Goal: Transaction & Acquisition: Purchase product/service

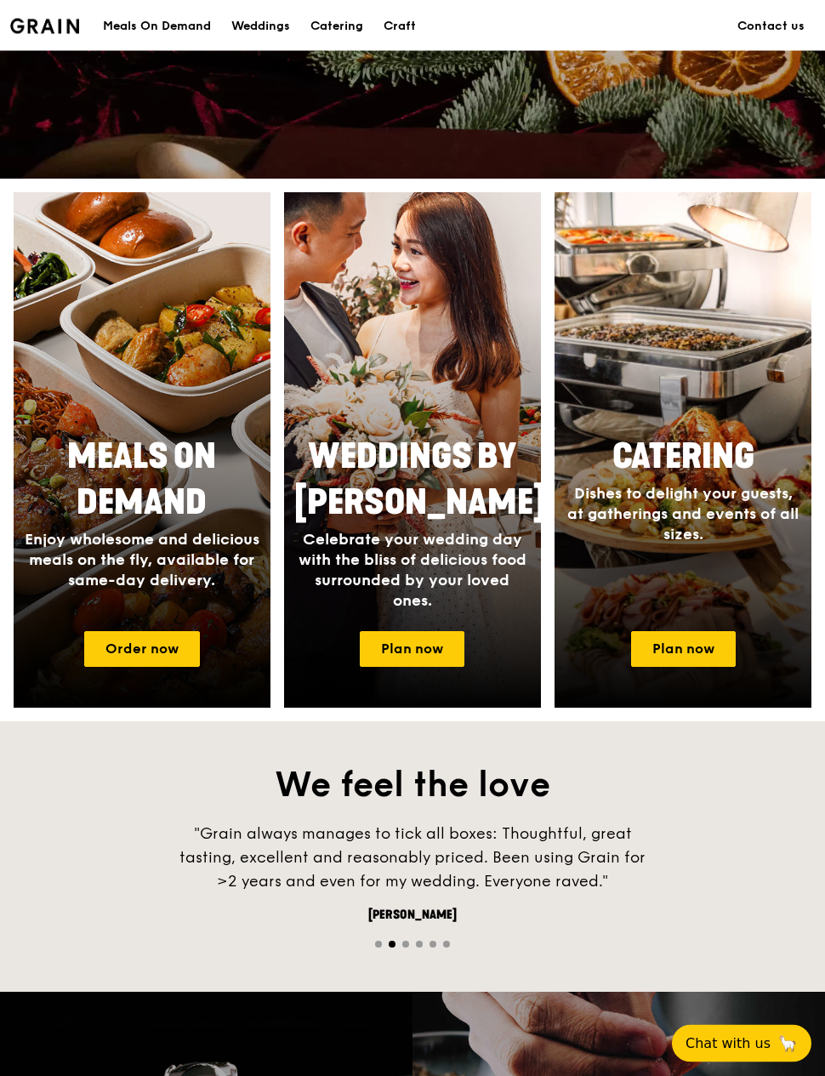
scroll to position [502, 0]
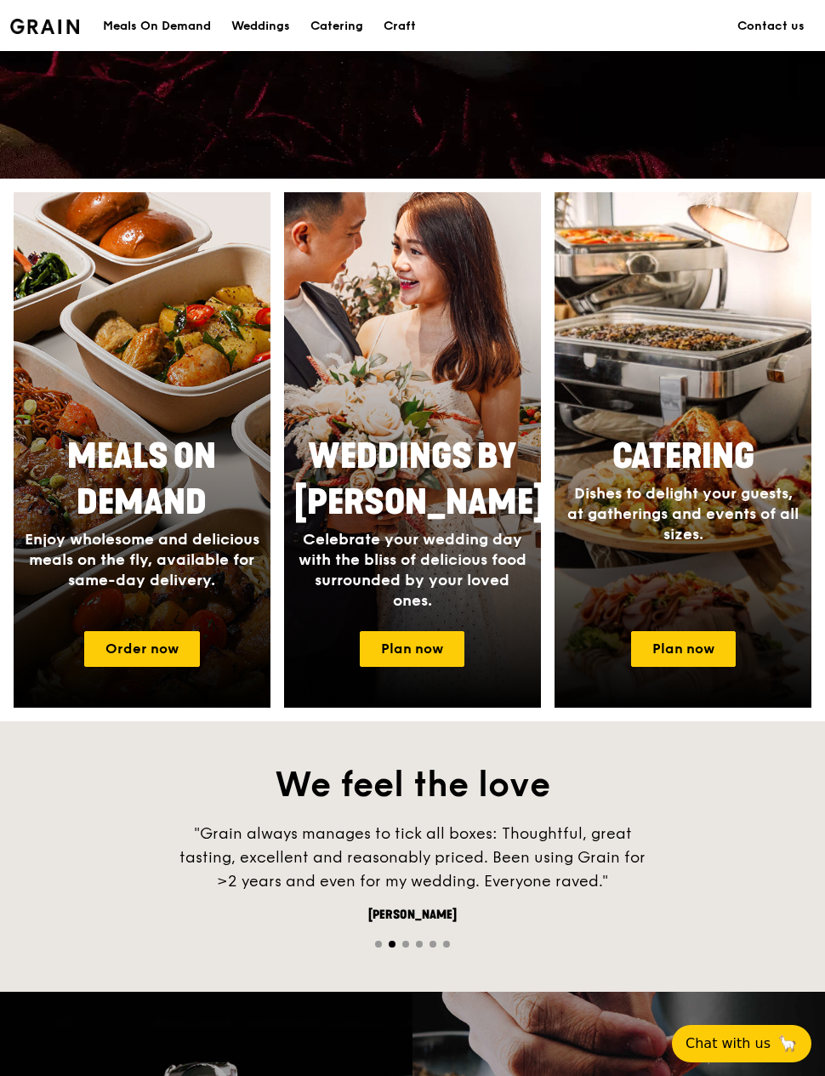
click at [709, 648] on link "Plan now" at bounding box center [683, 649] width 105 height 36
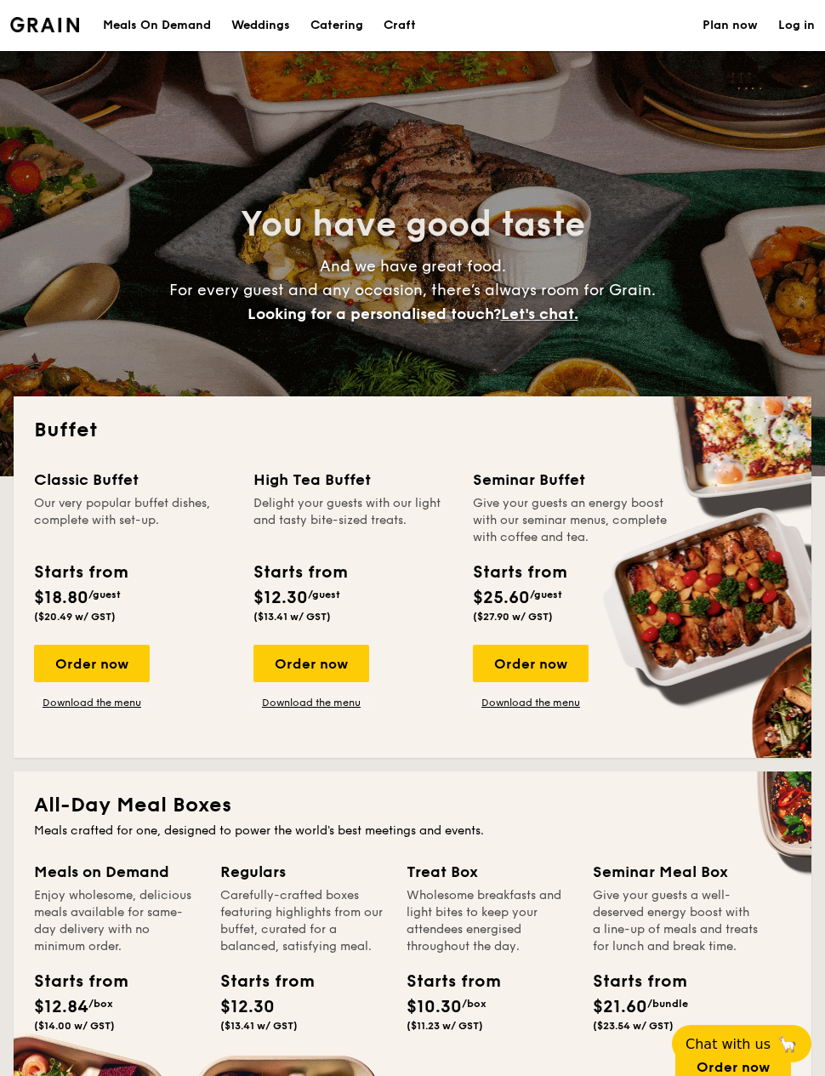
select select
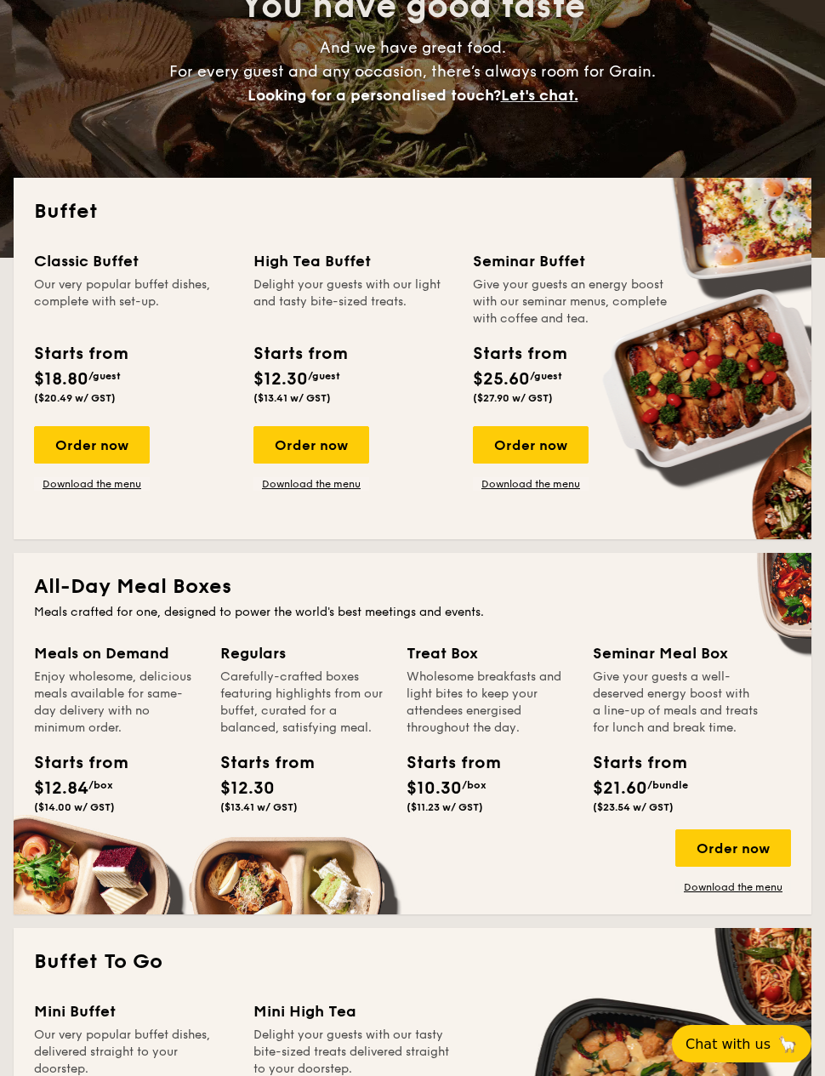
scroll to position [218, 0]
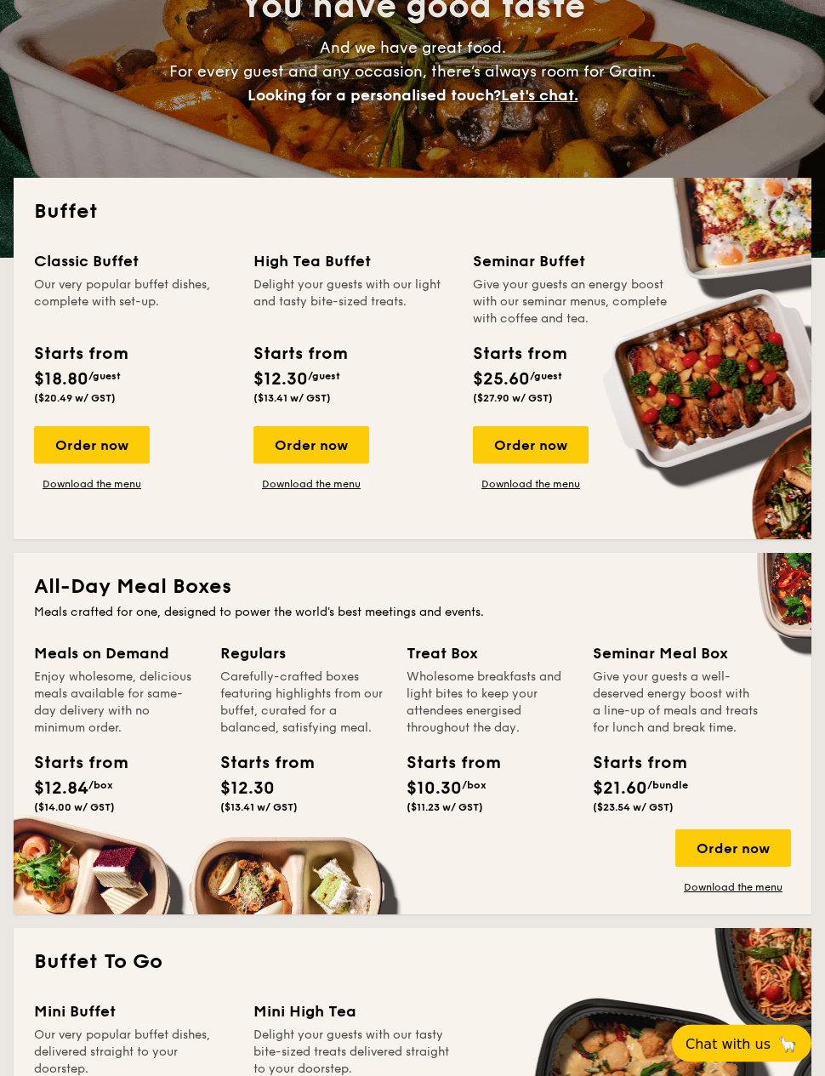
click at [82, 438] on div "Order now" at bounding box center [92, 445] width 116 height 37
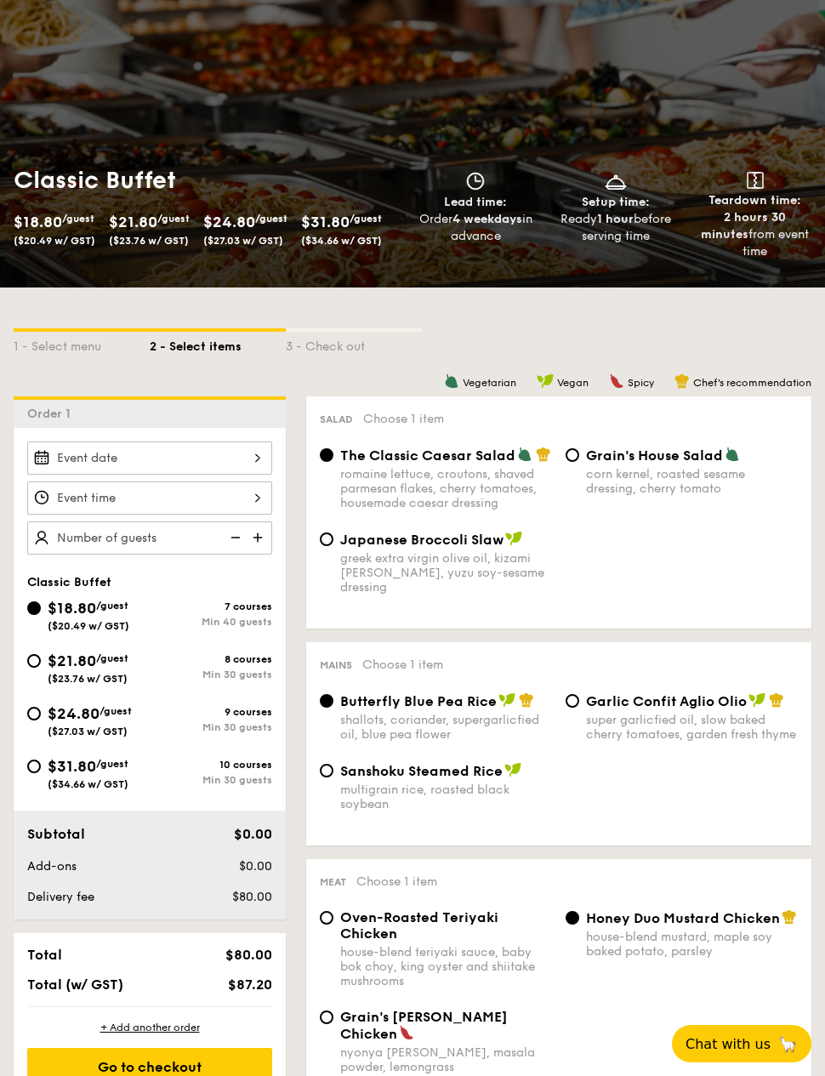
scroll to position [82, 0]
click at [40, 662] on input "$21.80 /guest ($23.76 w/ GST) 8 courses Min 30 guests" at bounding box center [34, 662] width 14 height 14
radio input "true"
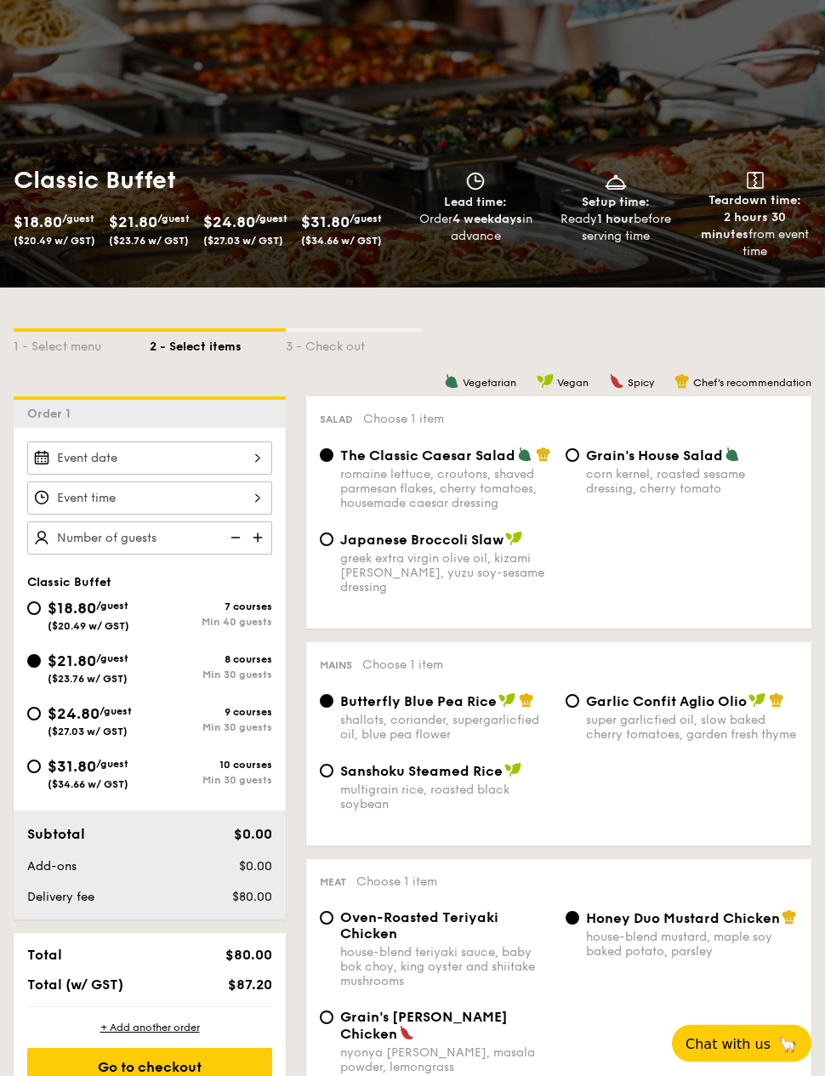
radio input "true"
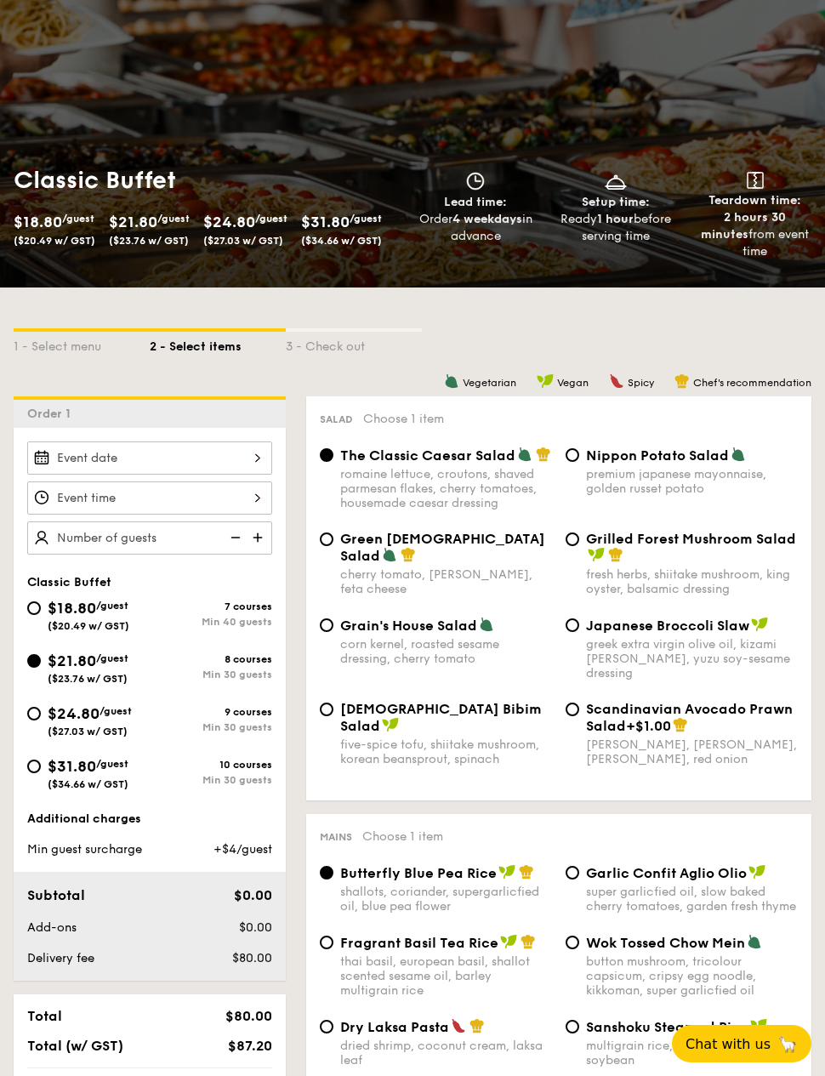
click at [37, 719] on input "$24.80 /guest ($27.03 w/ GST) 9 courses Min 30 guests" at bounding box center [34, 714] width 14 height 14
radio input "true"
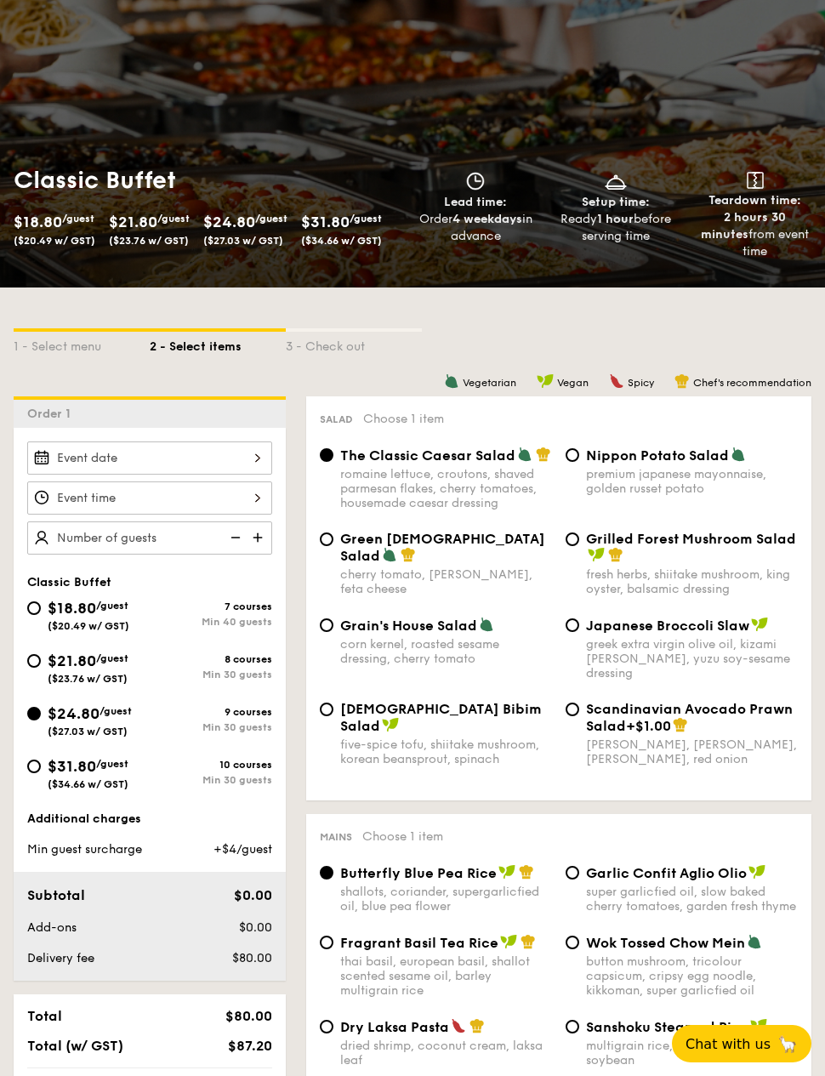
radio input "true"
click at [38, 605] on input "$18.80 /guest ($20.49 w/ GST) 7 courses Min 40 guests" at bounding box center [34, 608] width 14 height 14
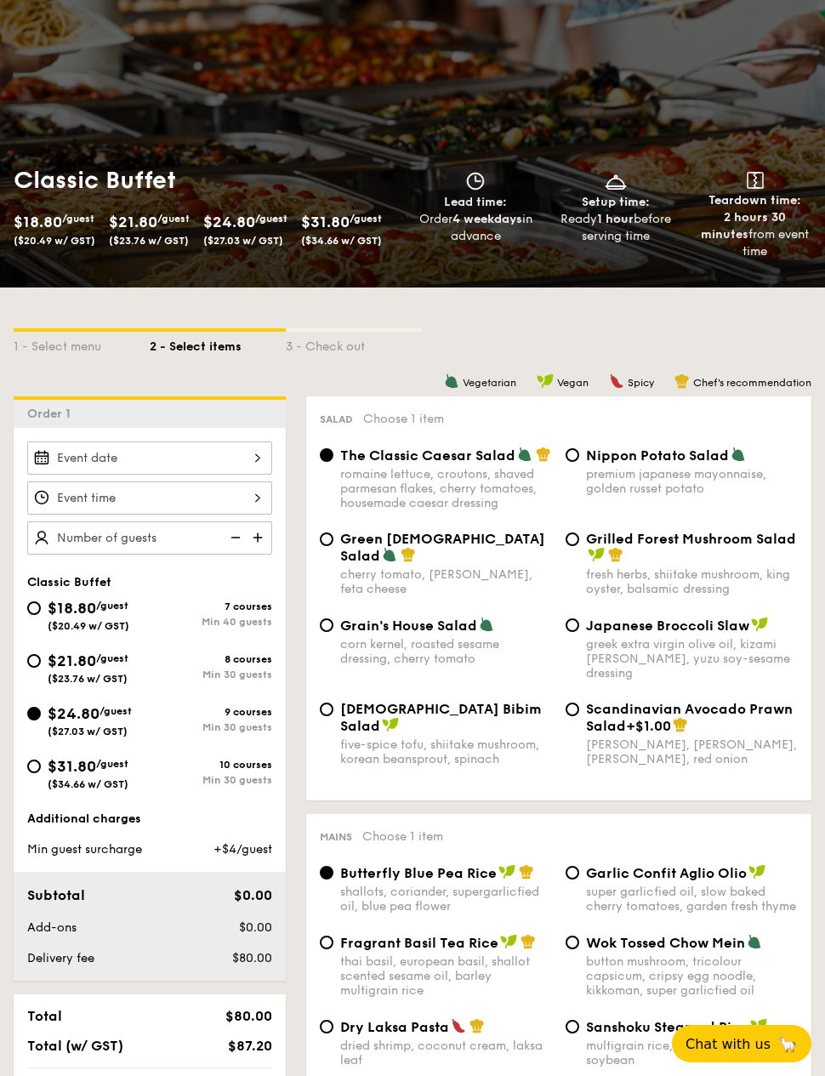
radio input "true"
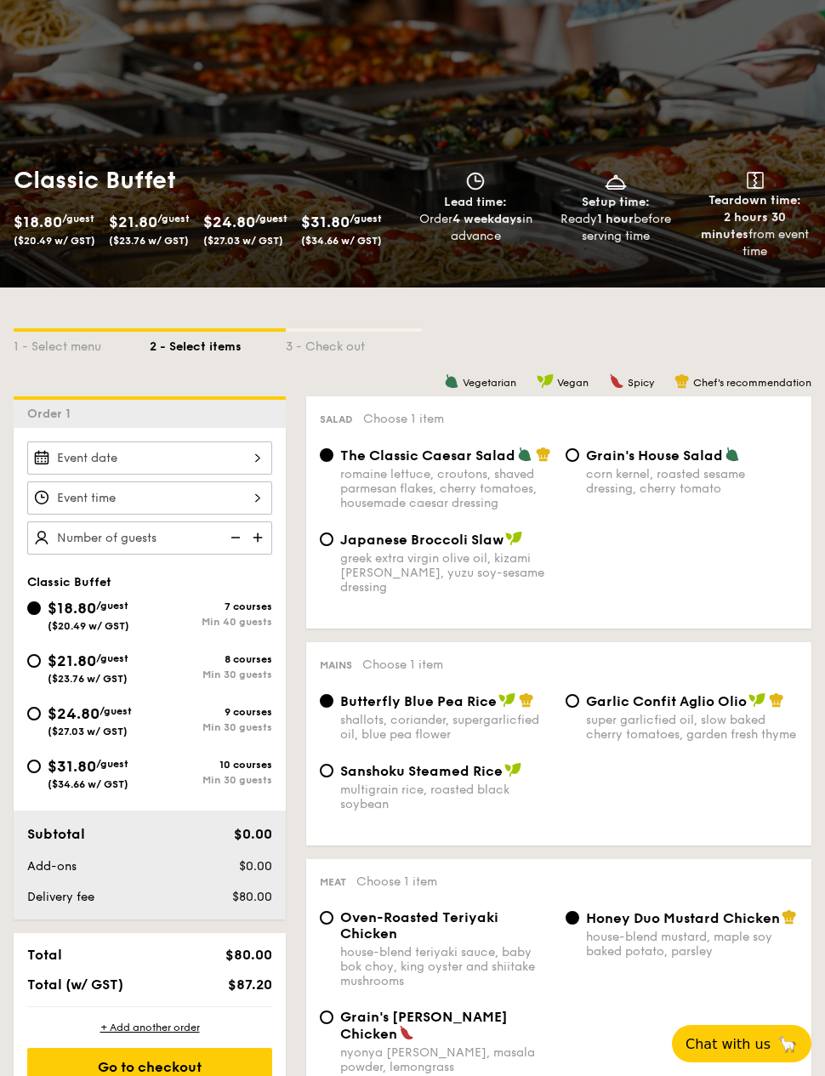
select select
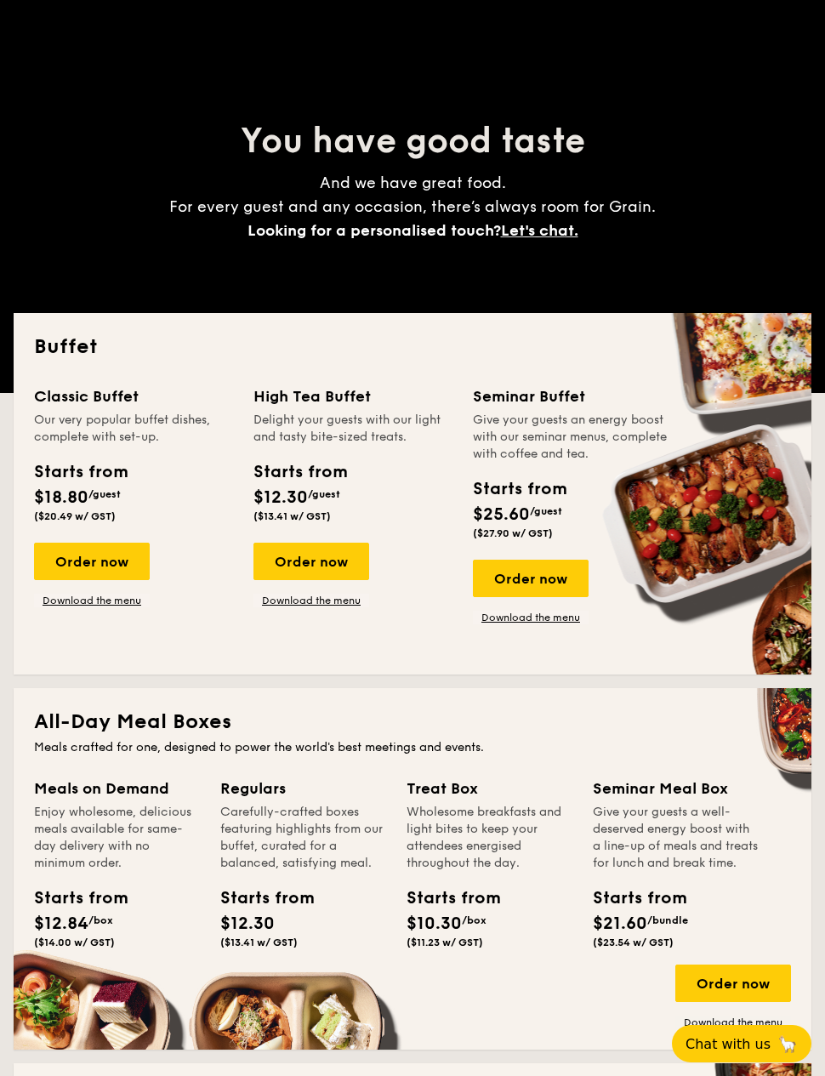
scroll to position [219, 0]
